Goal: Task Accomplishment & Management: Complete application form

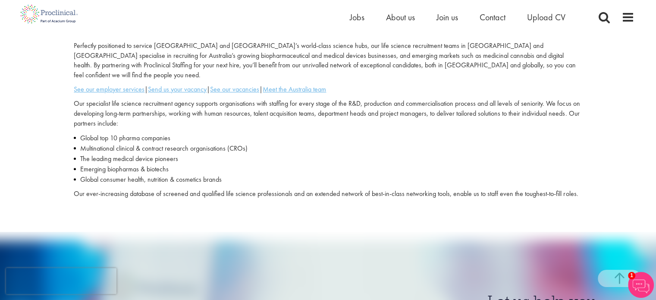
scroll to position [262, 0]
click at [548, 17] on span "Upload CV" at bounding box center [546, 17] width 38 height 11
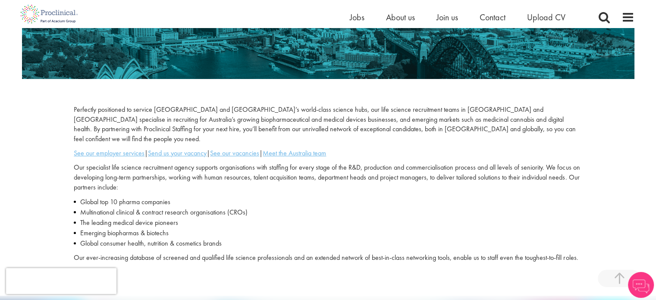
scroll to position [197, 0]
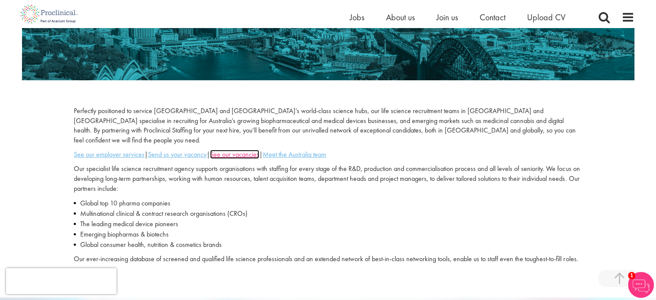
click at [230, 150] on u "See our vacancies" at bounding box center [234, 154] width 49 height 9
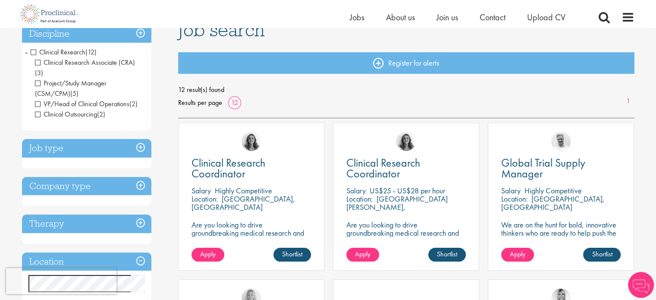
scroll to position [72, 0]
click at [112, 37] on h3 "Discipline" at bounding box center [86, 33] width 129 height 19
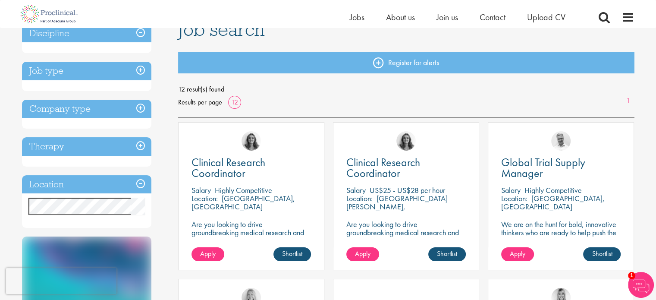
click at [123, 71] on h3 "Job type" at bounding box center [86, 71] width 129 height 19
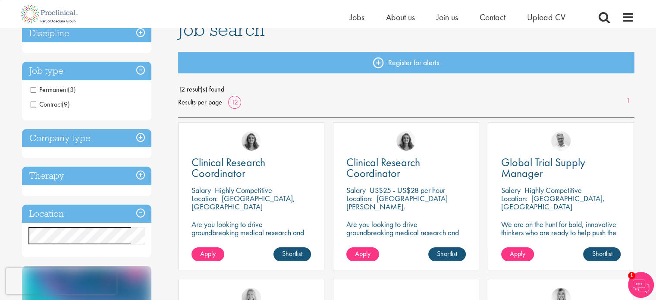
click at [123, 71] on h3 "Job type" at bounding box center [86, 71] width 129 height 19
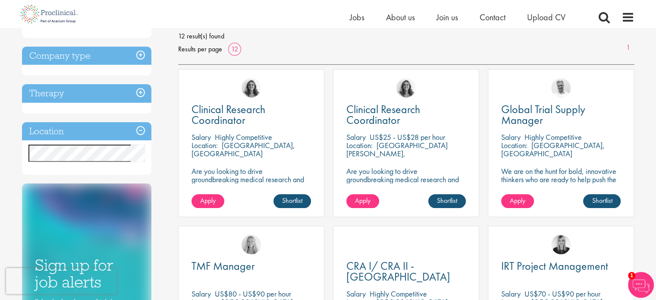
scroll to position [126, 0]
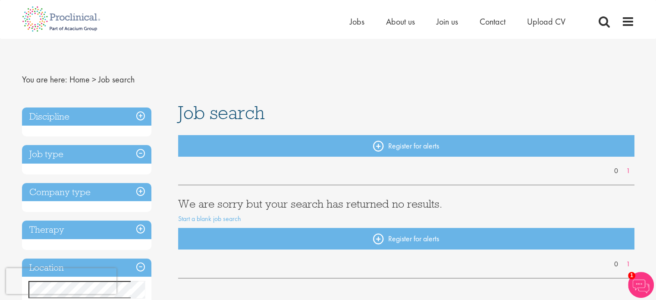
click at [138, 115] on h3 "Discipline" at bounding box center [86, 116] width 129 height 19
